Goal: Information Seeking & Learning: Learn about a topic

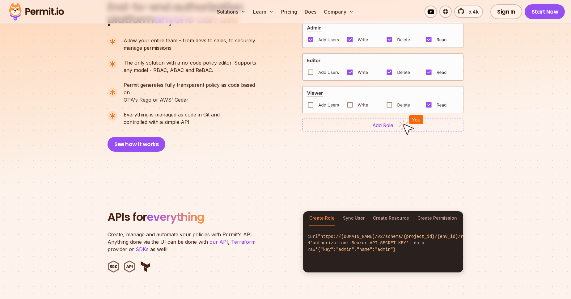
scroll to position [458, 0]
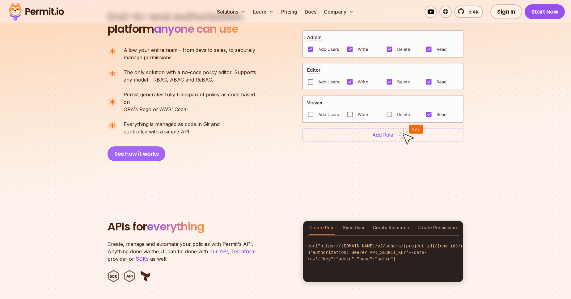
click at [160, 146] on button "See how it works" at bounding box center [137, 153] width 58 height 15
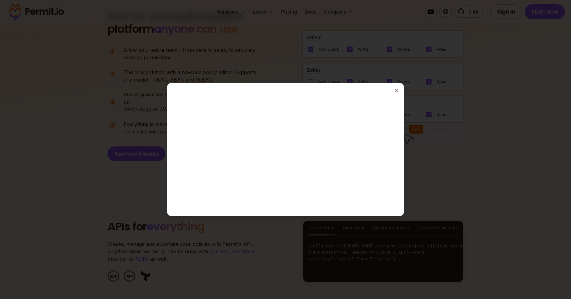
click at [438, 164] on div at bounding box center [285, 149] width 571 height 299
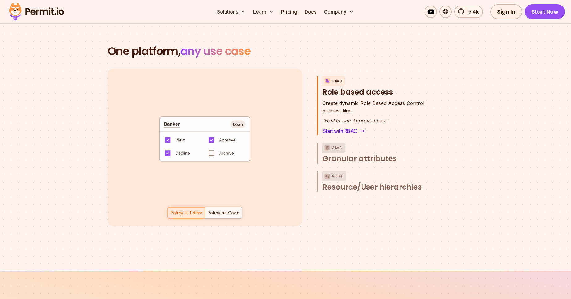
scroll to position [881, 0]
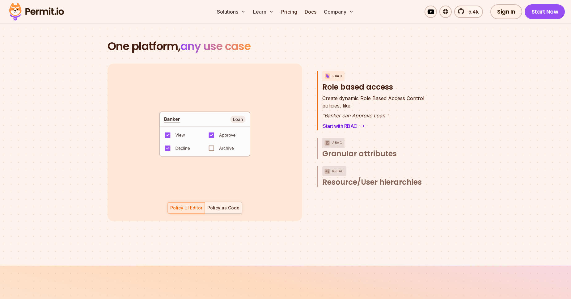
click at [226, 205] on div at bounding box center [223, 207] width 37 height 11
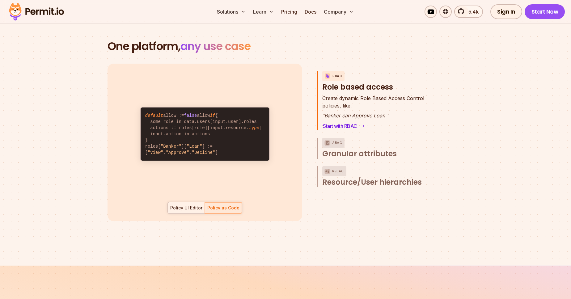
click at [193, 205] on div "Policy UI Editor" at bounding box center [186, 208] width 32 height 6
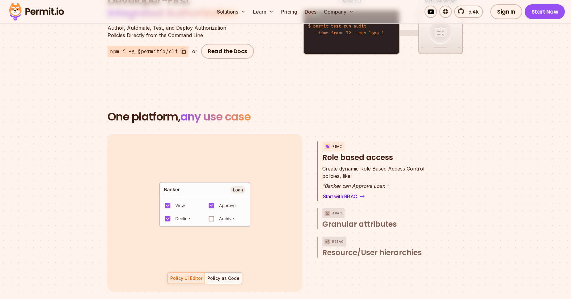
scroll to position [951, 0]
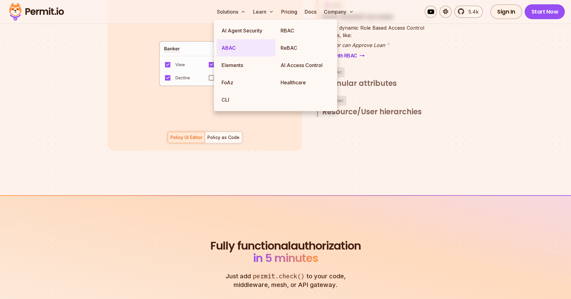
click at [232, 45] on link "ABAC" at bounding box center [246, 47] width 59 height 17
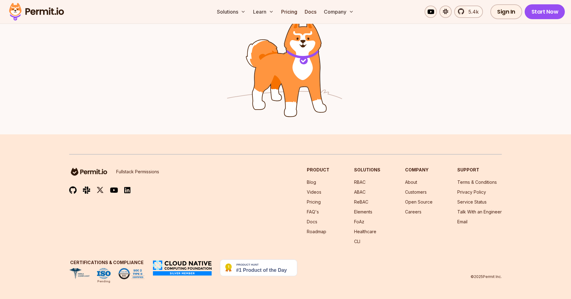
scroll to position [784, 0]
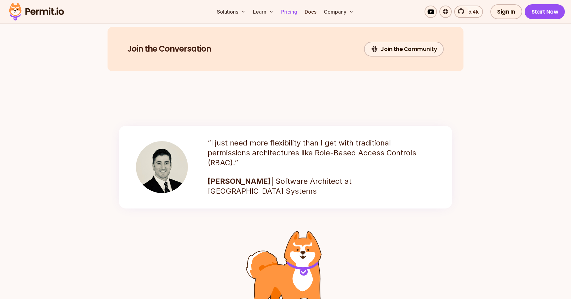
click at [289, 13] on link "Pricing" at bounding box center [289, 12] width 21 height 12
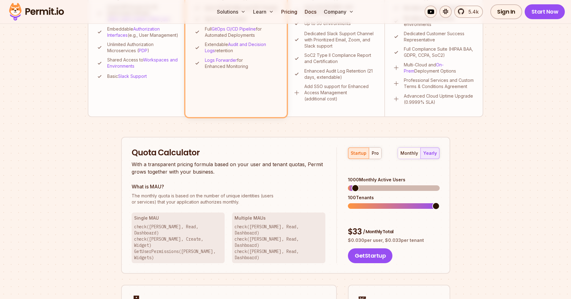
scroll to position [317, 0]
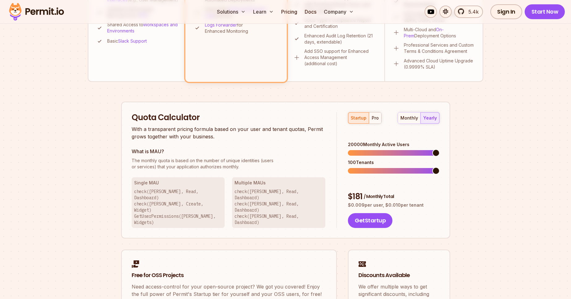
click at [455, 145] on div "Permit Pricing From Free to Predictable Scaling From a startup with 100 users t…" at bounding box center [286, 50] width 396 height 585
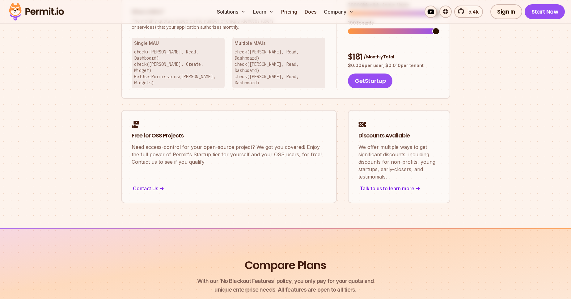
scroll to position [458, 0]
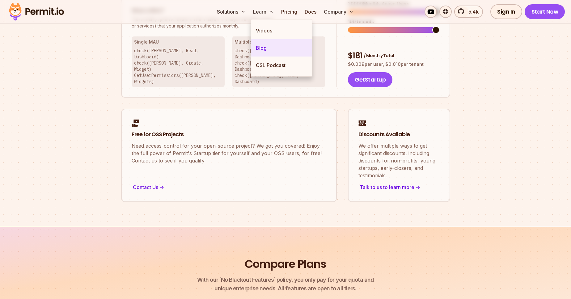
click at [262, 48] on link "Blog" at bounding box center [281, 47] width 61 height 17
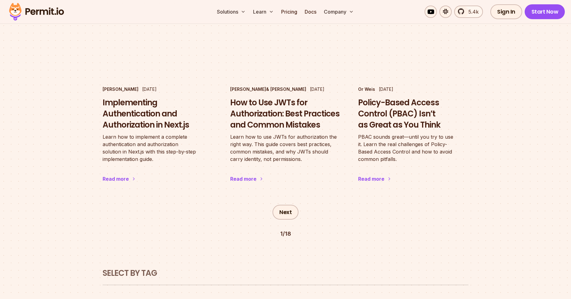
scroll to position [986, 0]
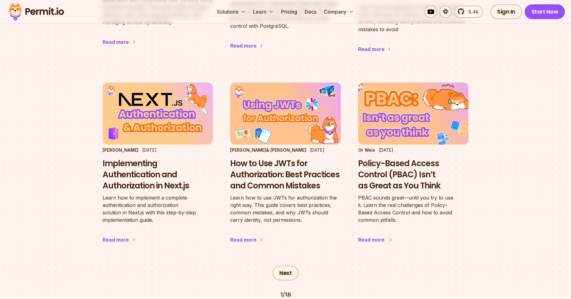
click at [411, 158] on h3 "Policy-Based Access Control (PBAC) Isn’t as Great as You Think" at bounding box center [413, 174] width 110 height 33
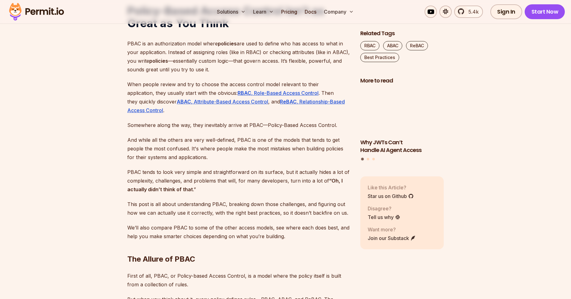
scroll to position [387, 0]
